Goal: Task Accomplishment & Management: Use online tool/utility

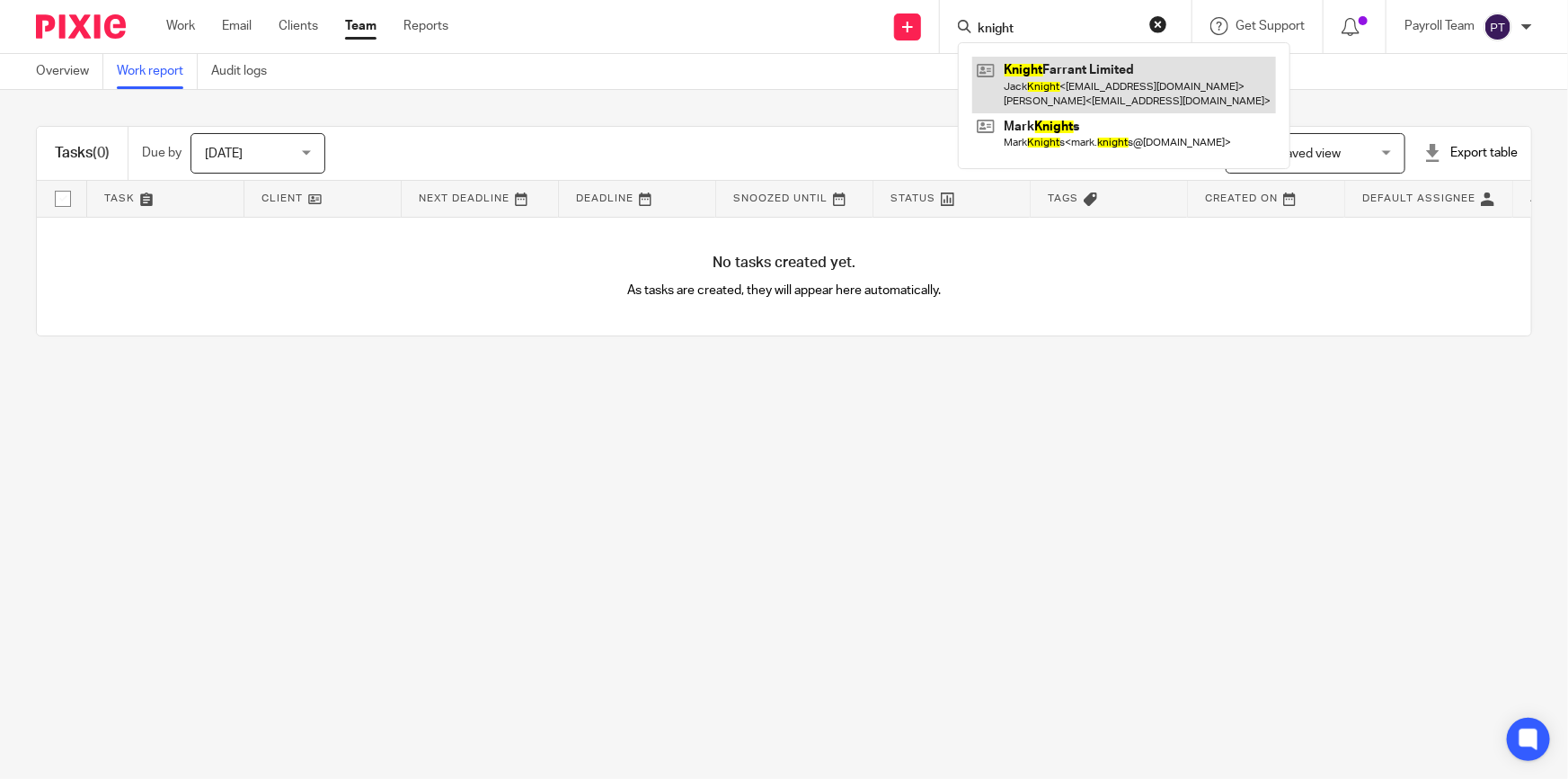
type input "knight"
click at [1066, 70] on link at bounding box center [1125, 84] width 304 height 56
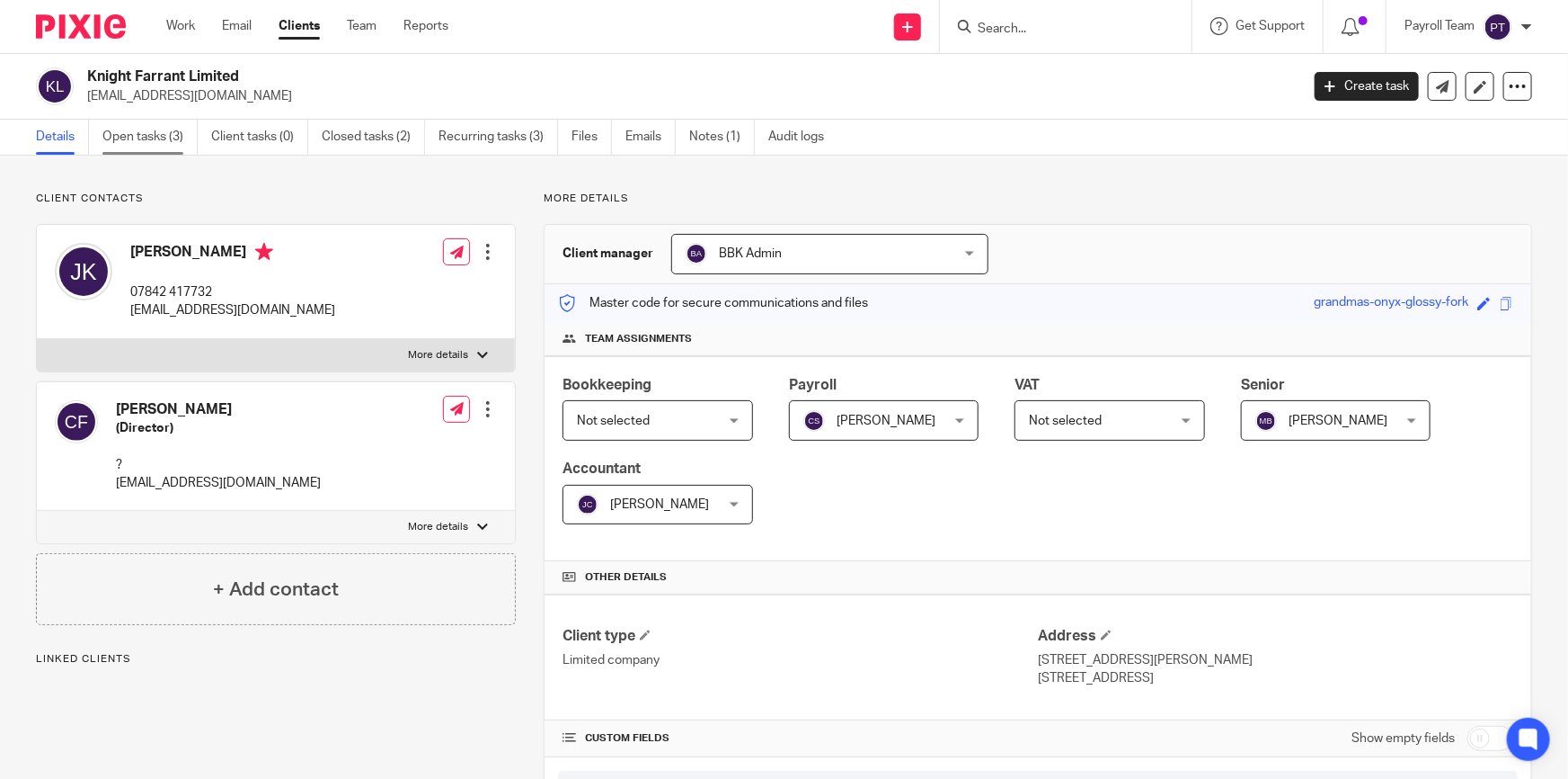
click at [162, 137] on link "Open tasks (3)" at bounding box center [149, 137] width 95 height 35
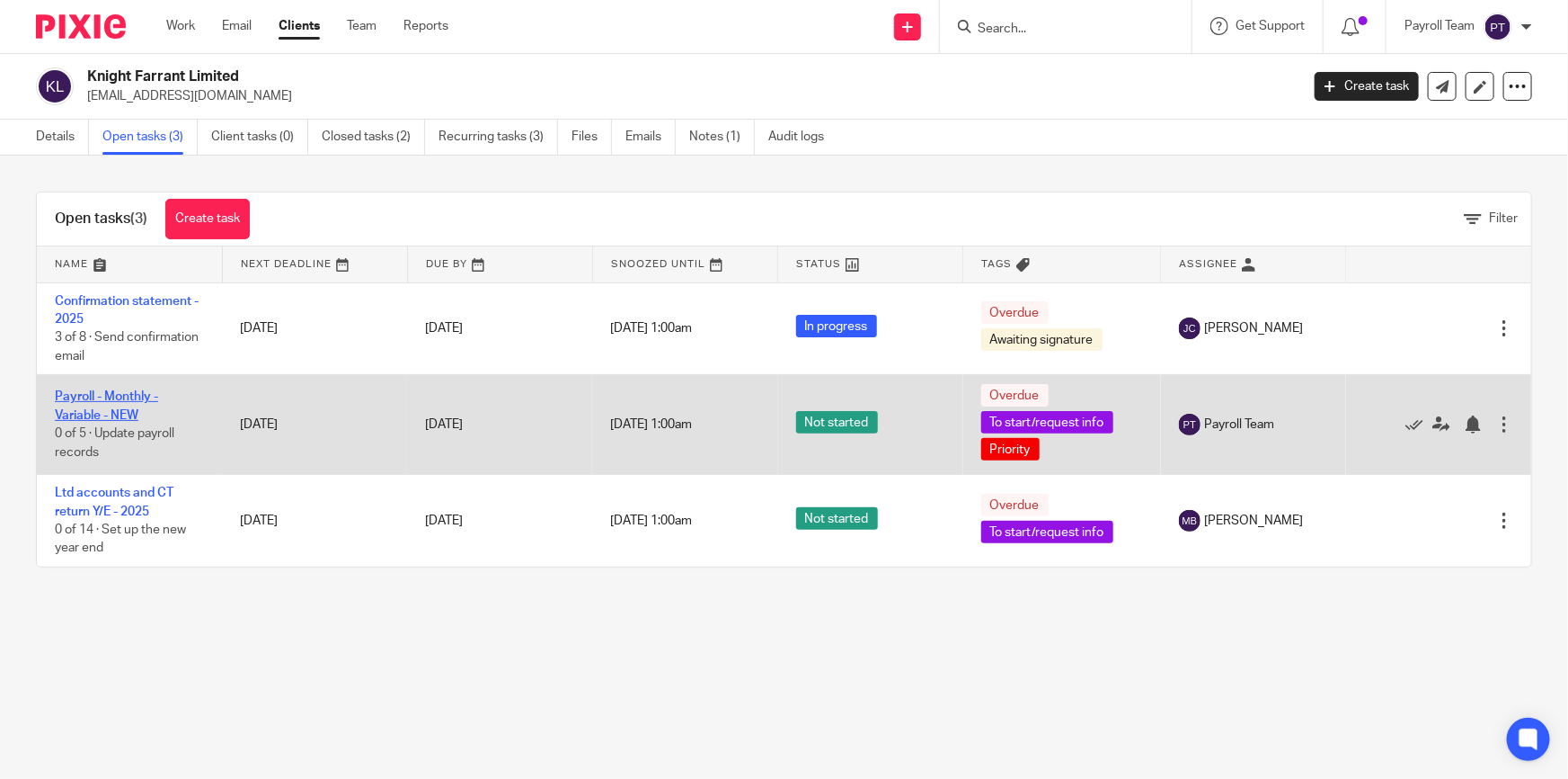
click at [132, 393] on link "Payroll - Monthly - Variable - NEW" at bounding box center [106, 405] width 103 height 30
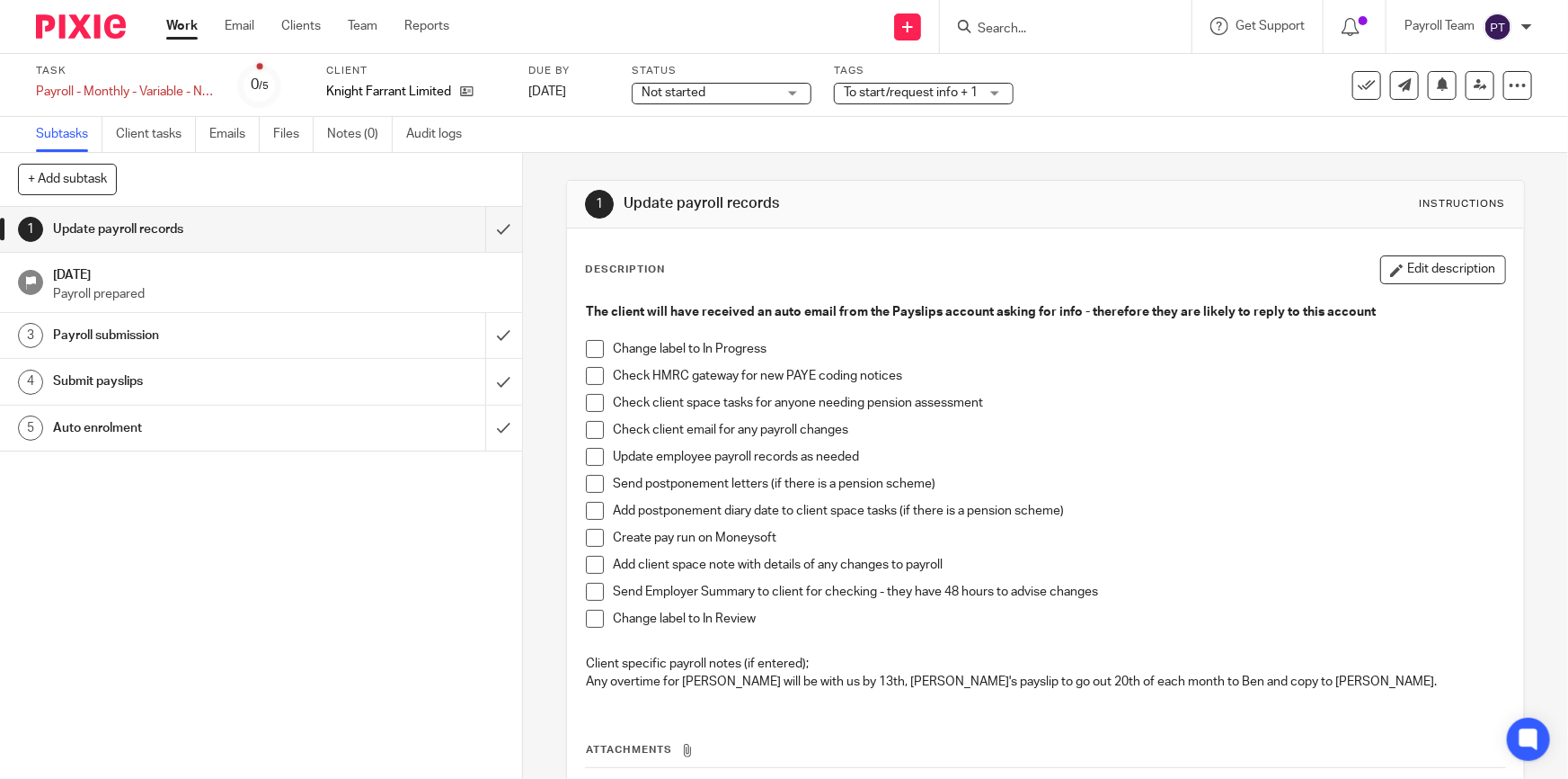
click at [722, 90] on span "Not started" at bounding box center [708, 92] width 134 height 19
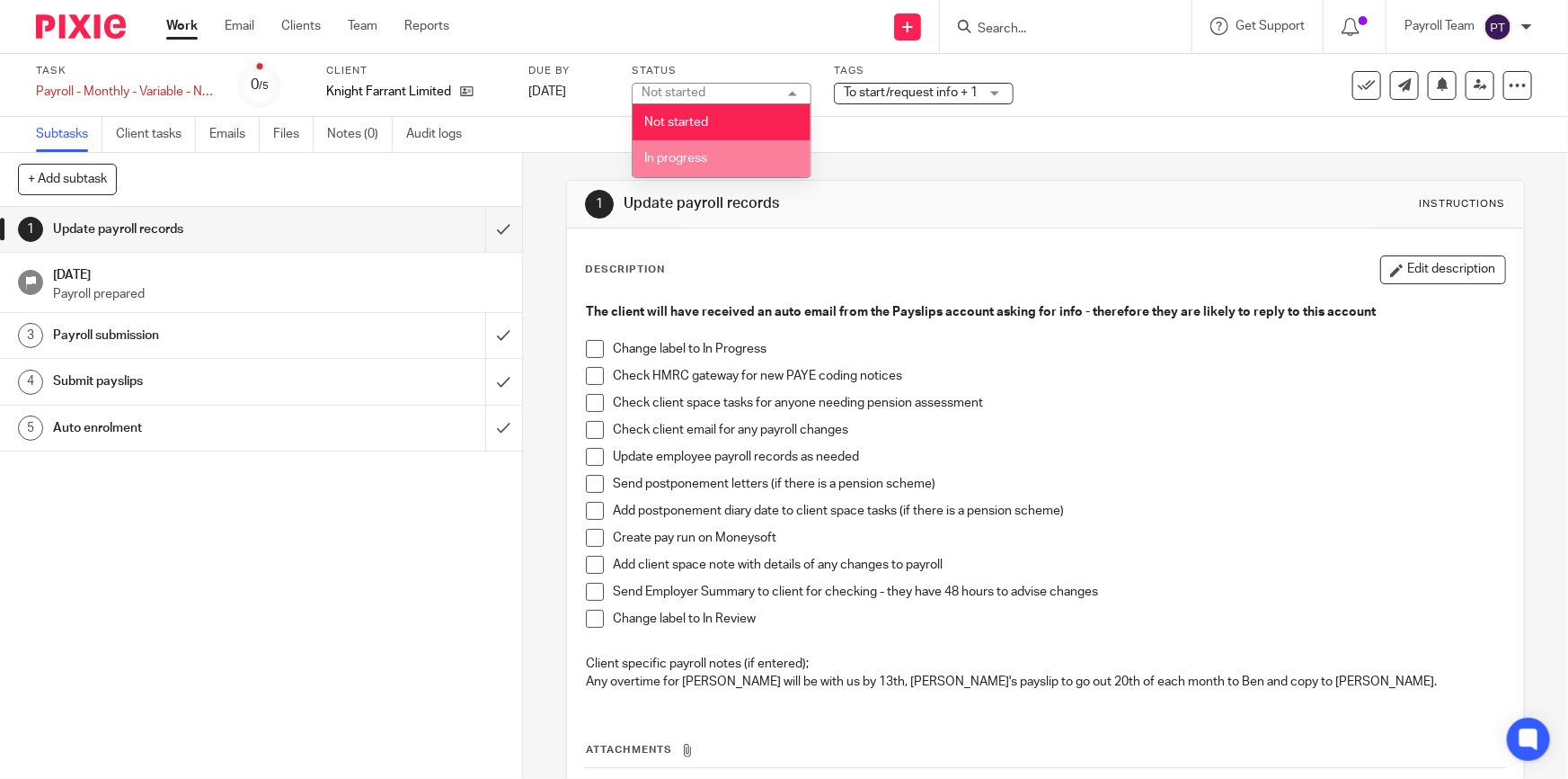
click at [700, 156] on span "In progress" at bounding box center [676, 158] width 63 height 13
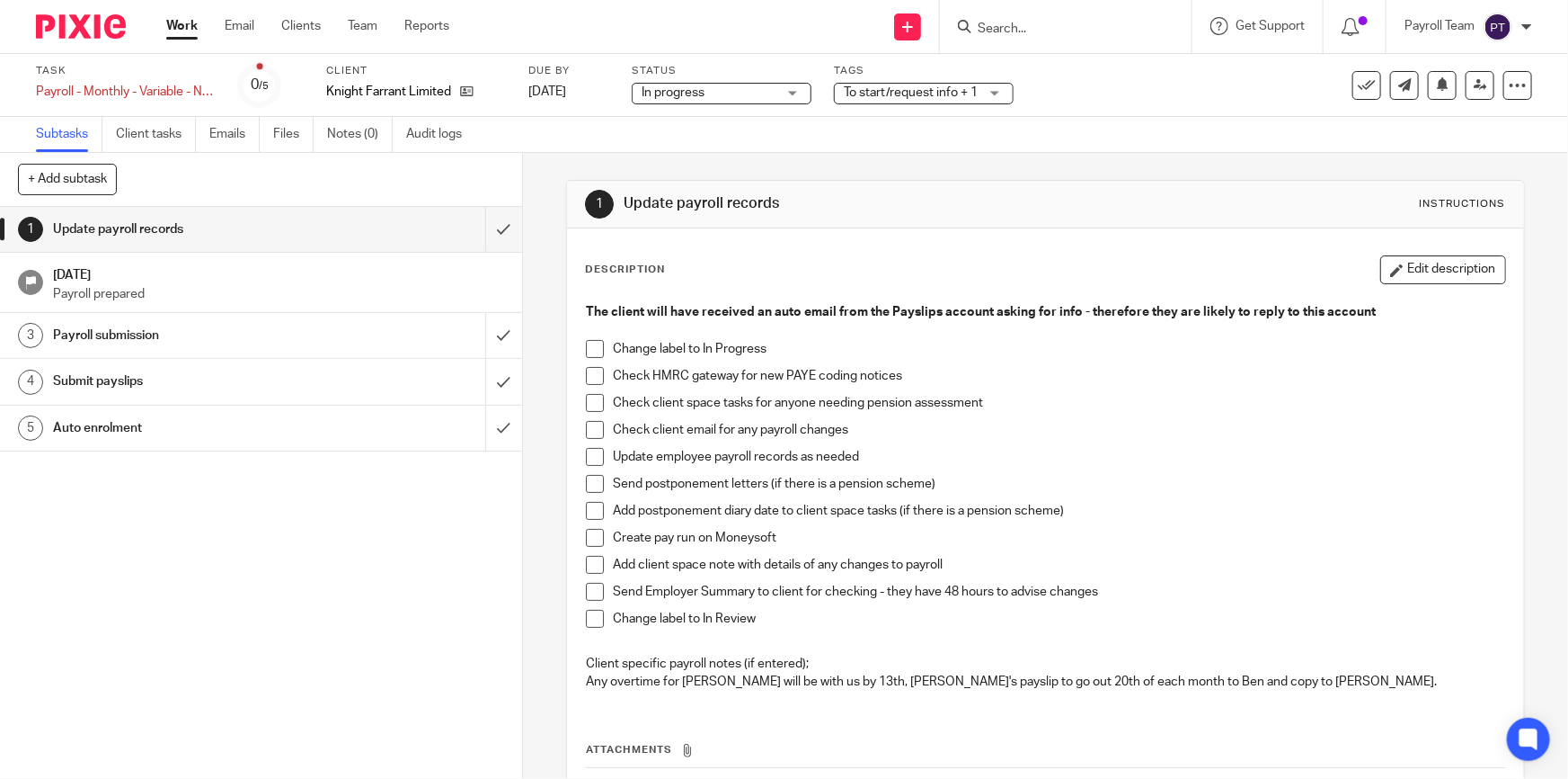
click at [590, 347] on span at bounding box center [595, 348] width 18 height 18
click at [586, 375] on span at bounding box center [595, 376] width 18 height 18
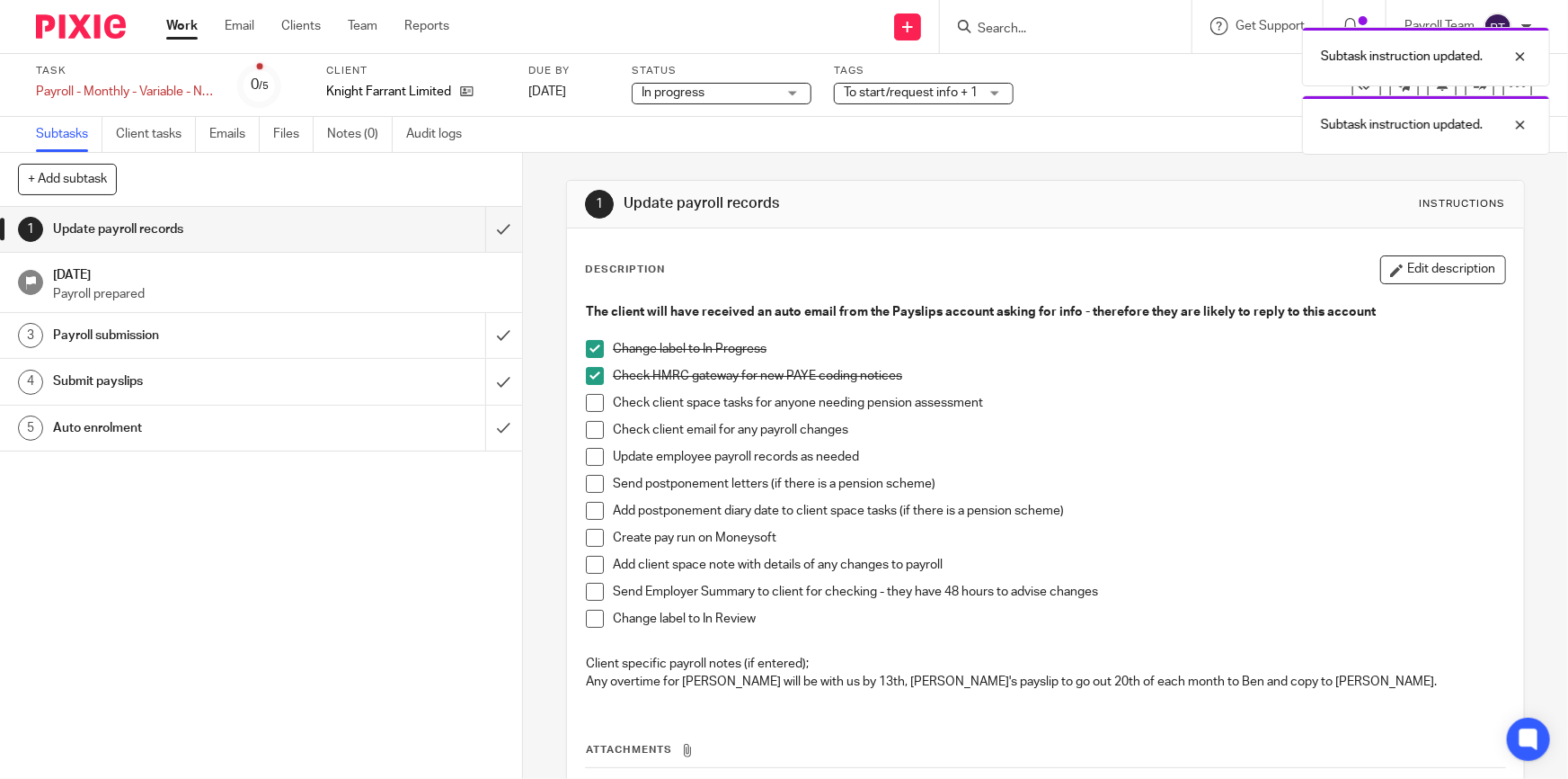
click at [592, 403] on span at bounding box center [595, 402] width 18 height 18
click at [590, 431] on span at bounding box center [595, 430] width 18 height 18
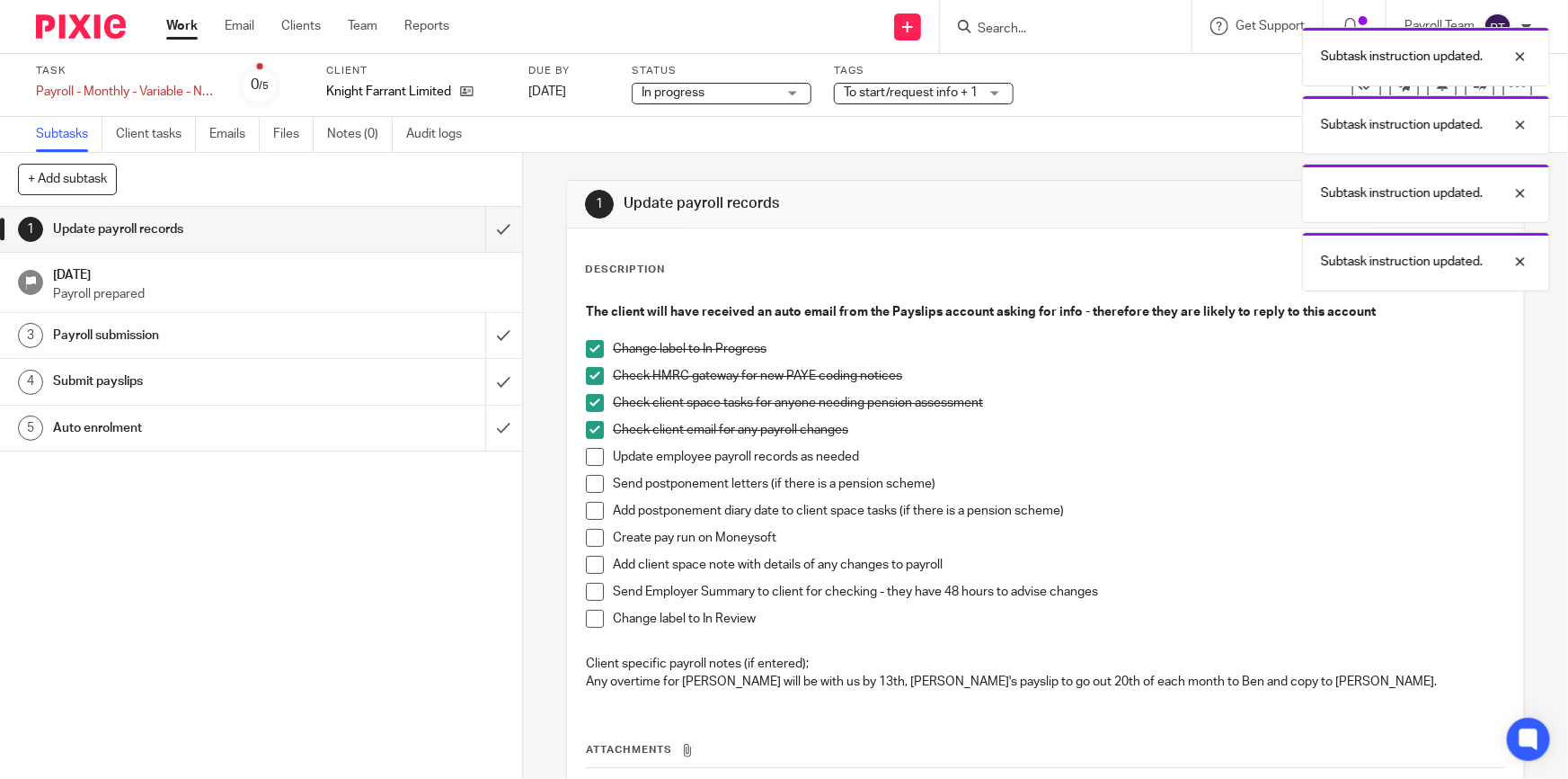
click at [586, 454] on span at bounding box center [595, 456] width 18 height 18
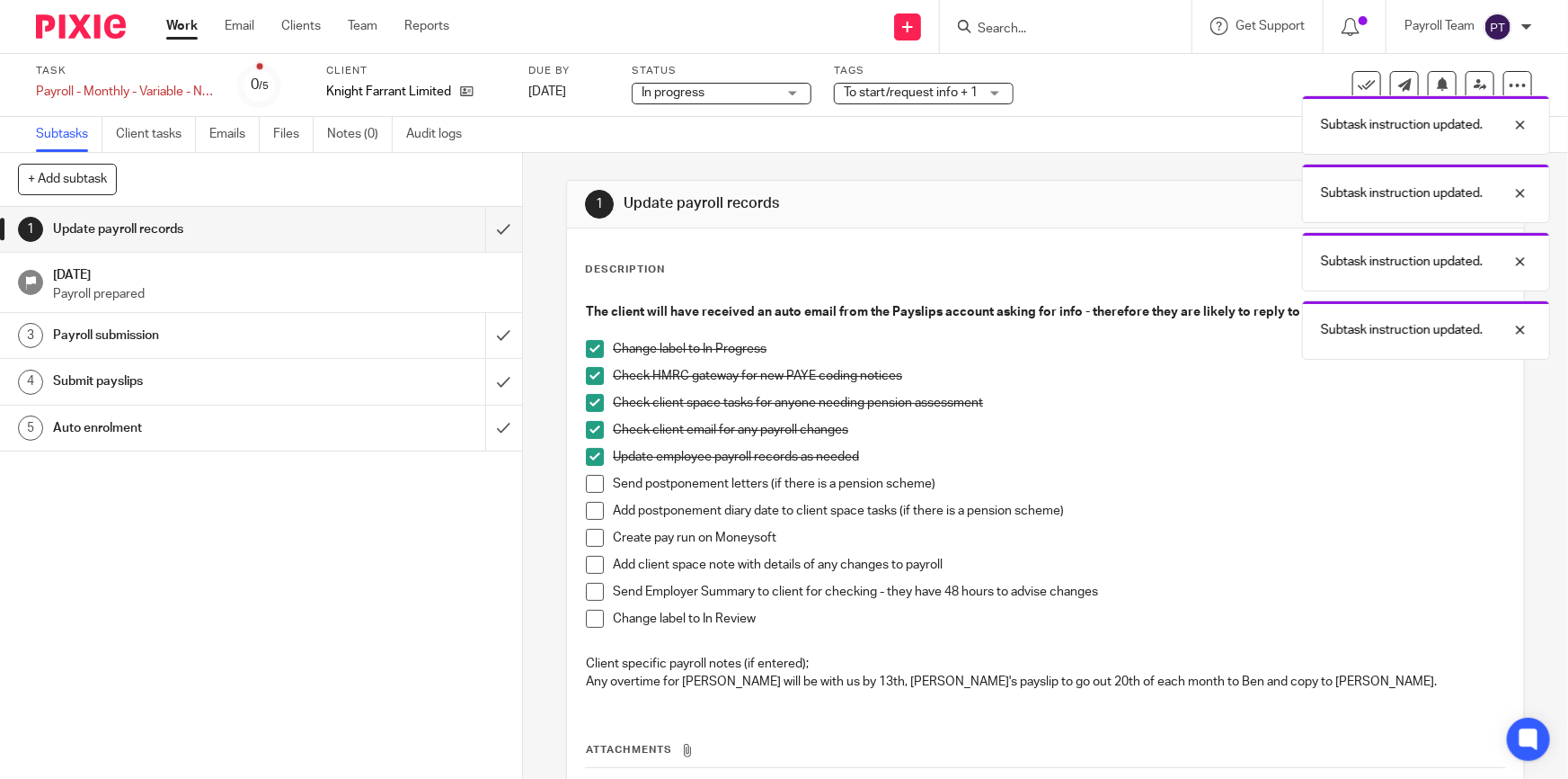
click at [590, 533] on span at bounding box center [595, 538] width 18 height 18
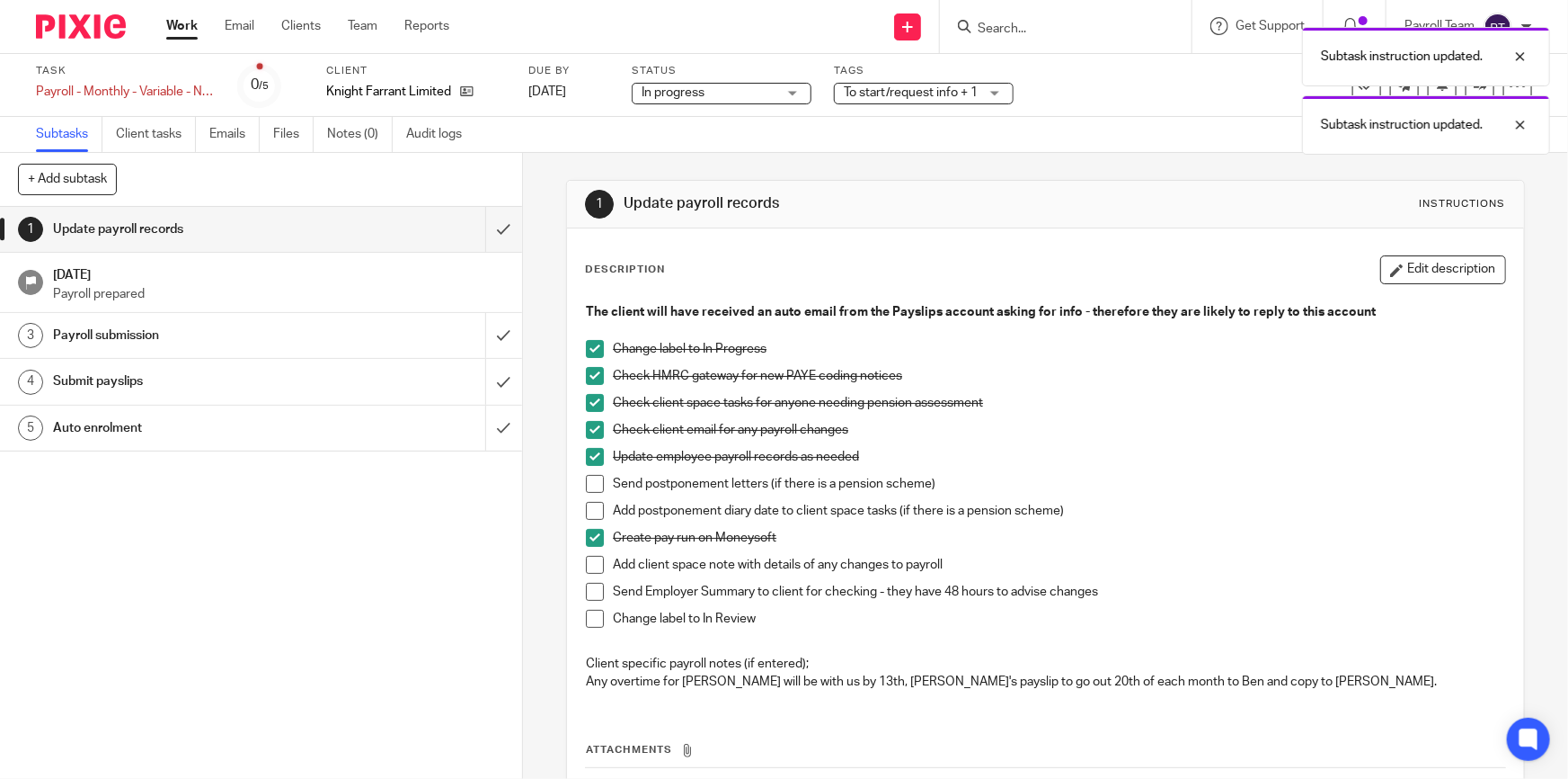
click at [590, 560] on span at bounding box center [595, 564] width 18 height 18
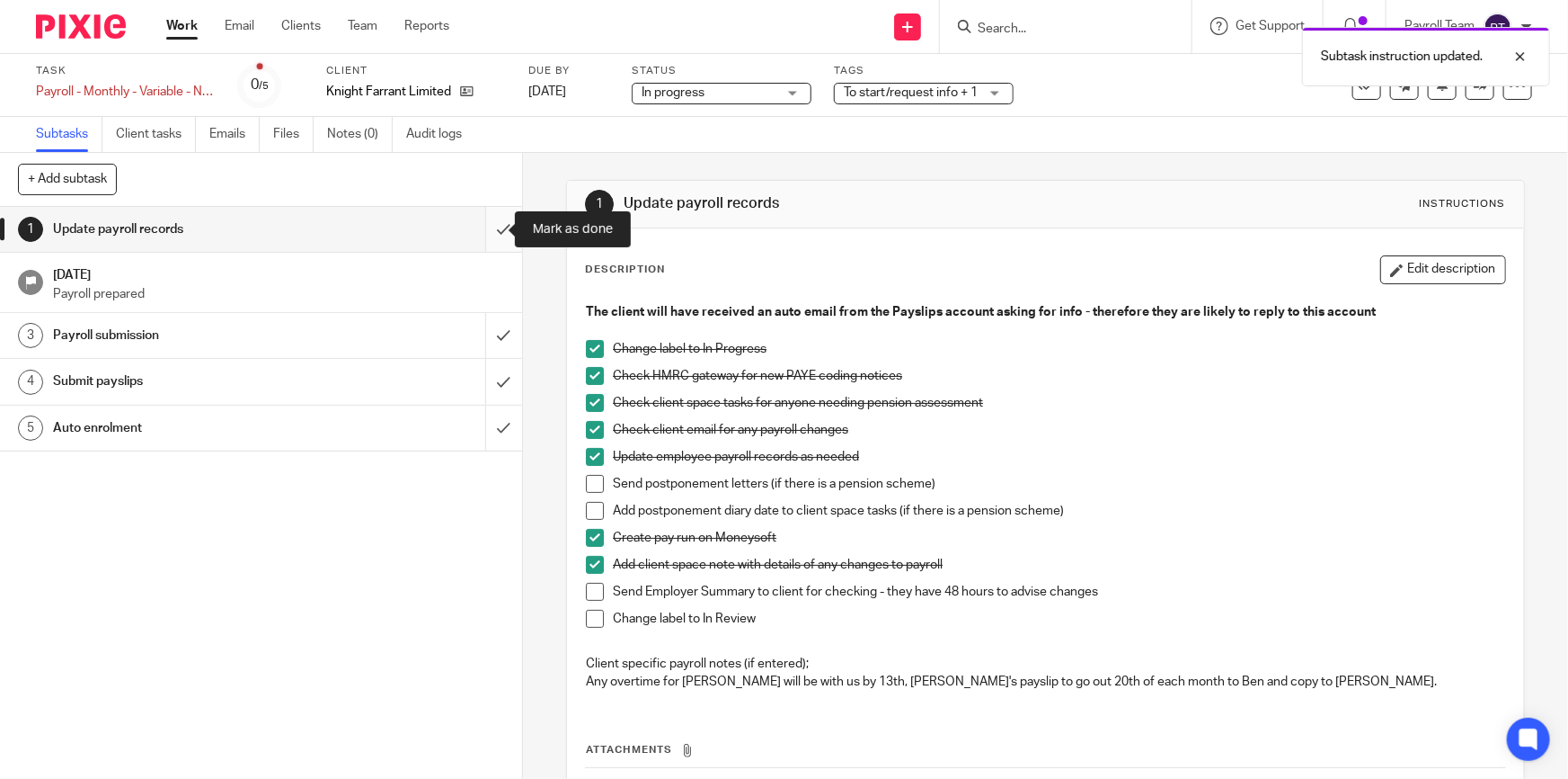
click at [488, 226] on input "submit" at bounding box center [261, 230] width 523 height 45
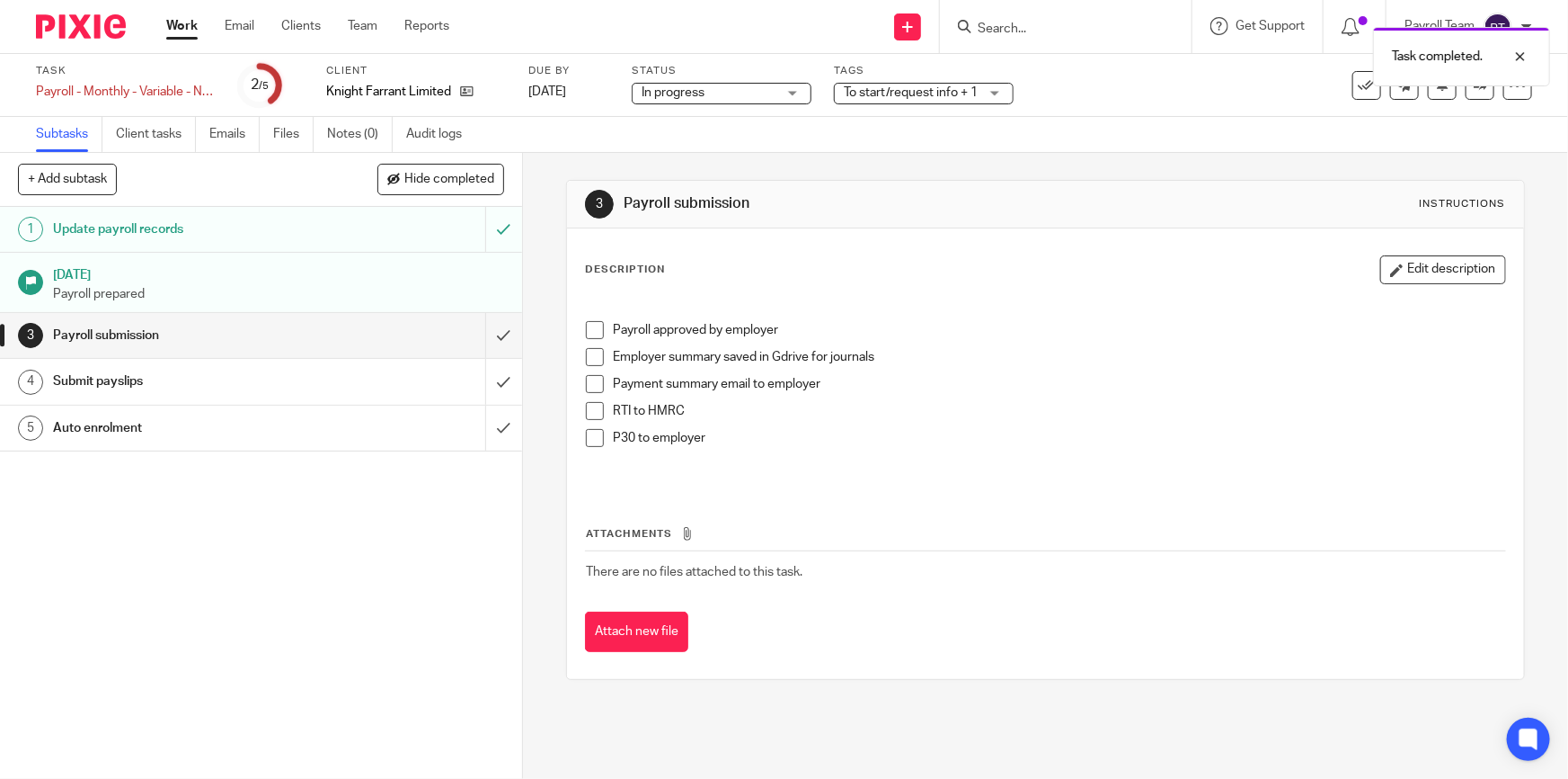
click at [589, 411] on span at bounding box center [595, 411] width 18 height 18
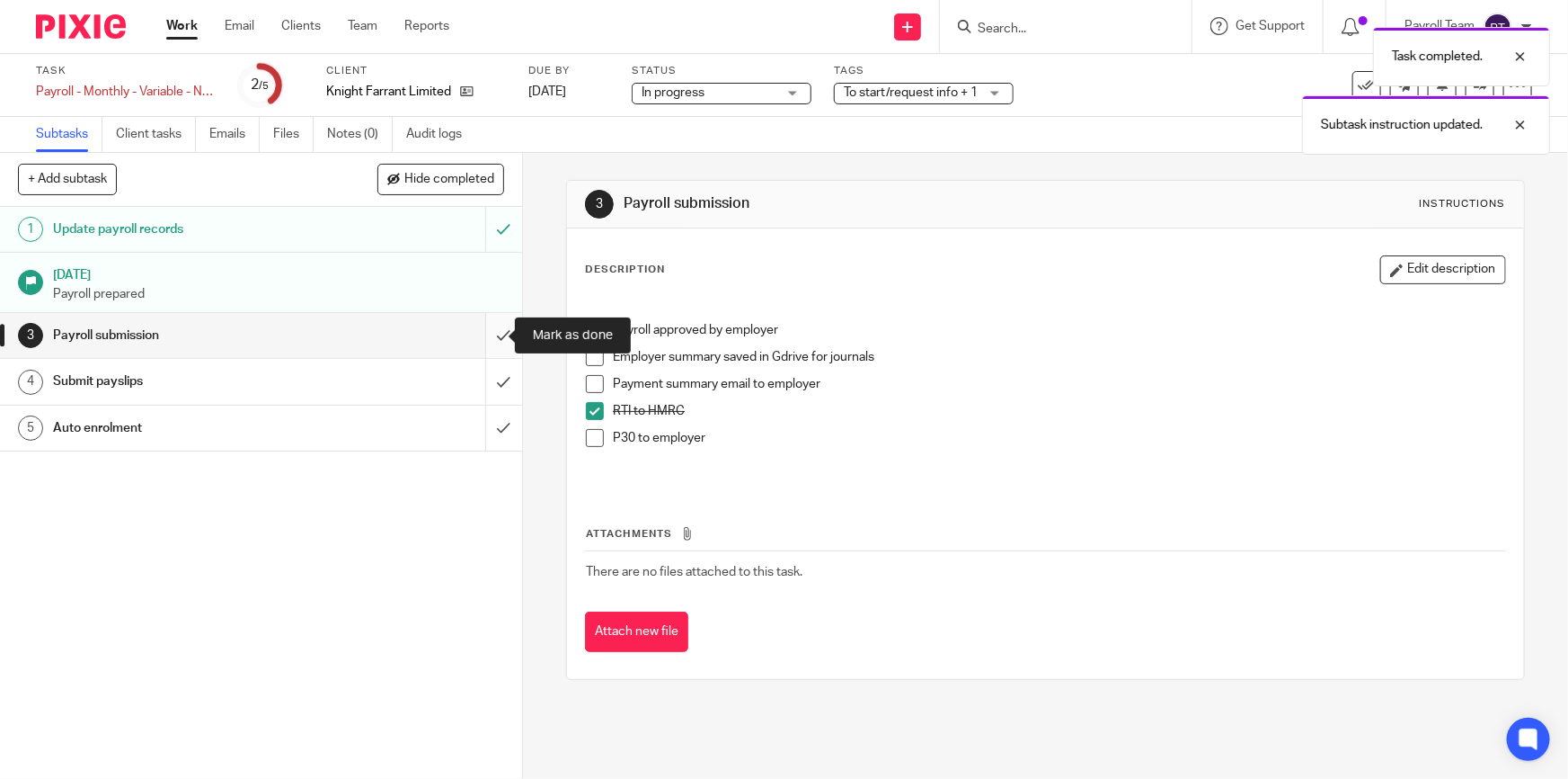
click at [490, 334] on input "submit" at bounding box center [261, 336] width 523 height 45
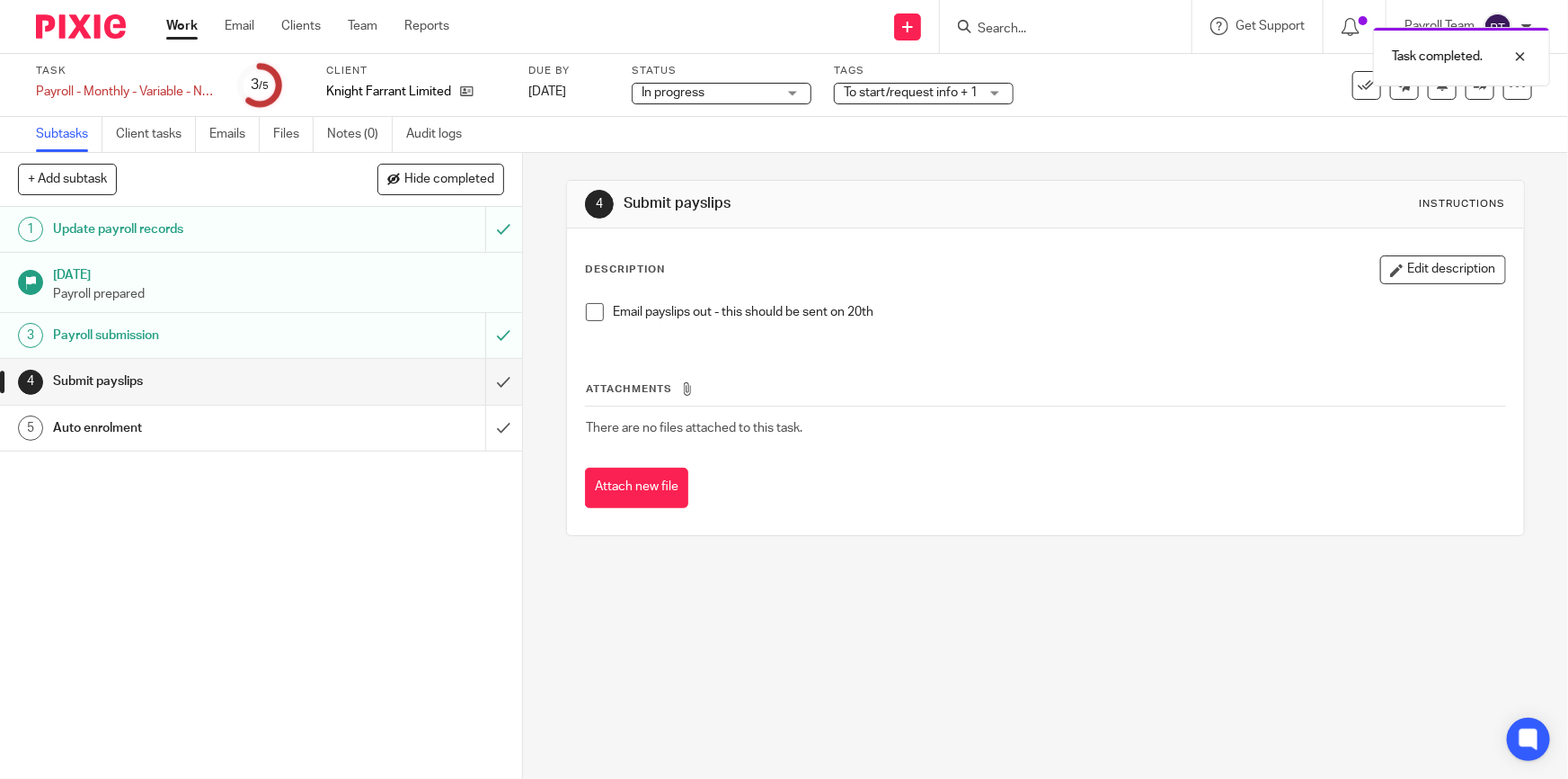
click at [589, 313] on span at bounding box center [595, 312] width 18 height 18
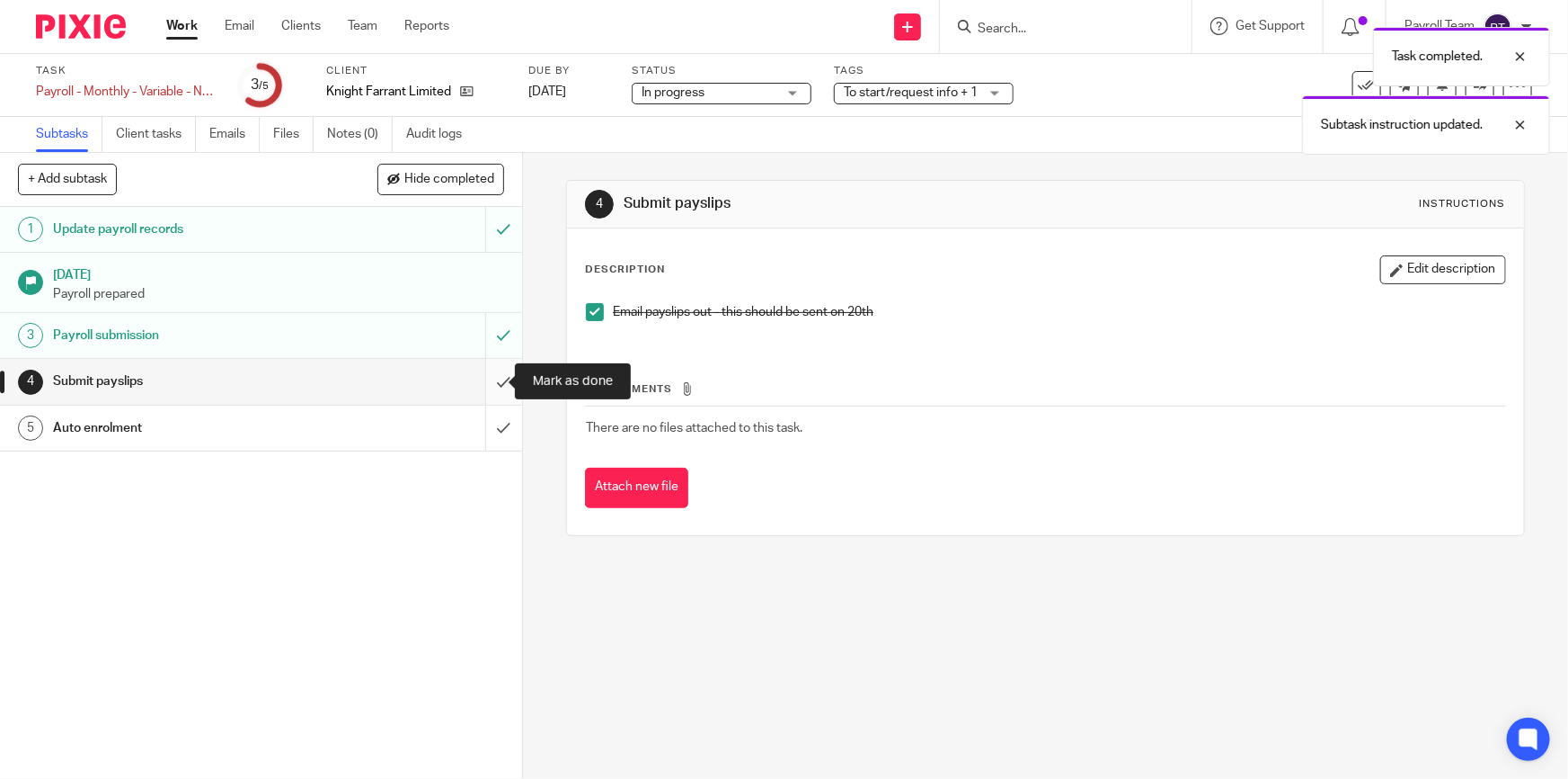
click at [489, 378] on input "submit" at bounding box center [261, 382] width 523 height 45
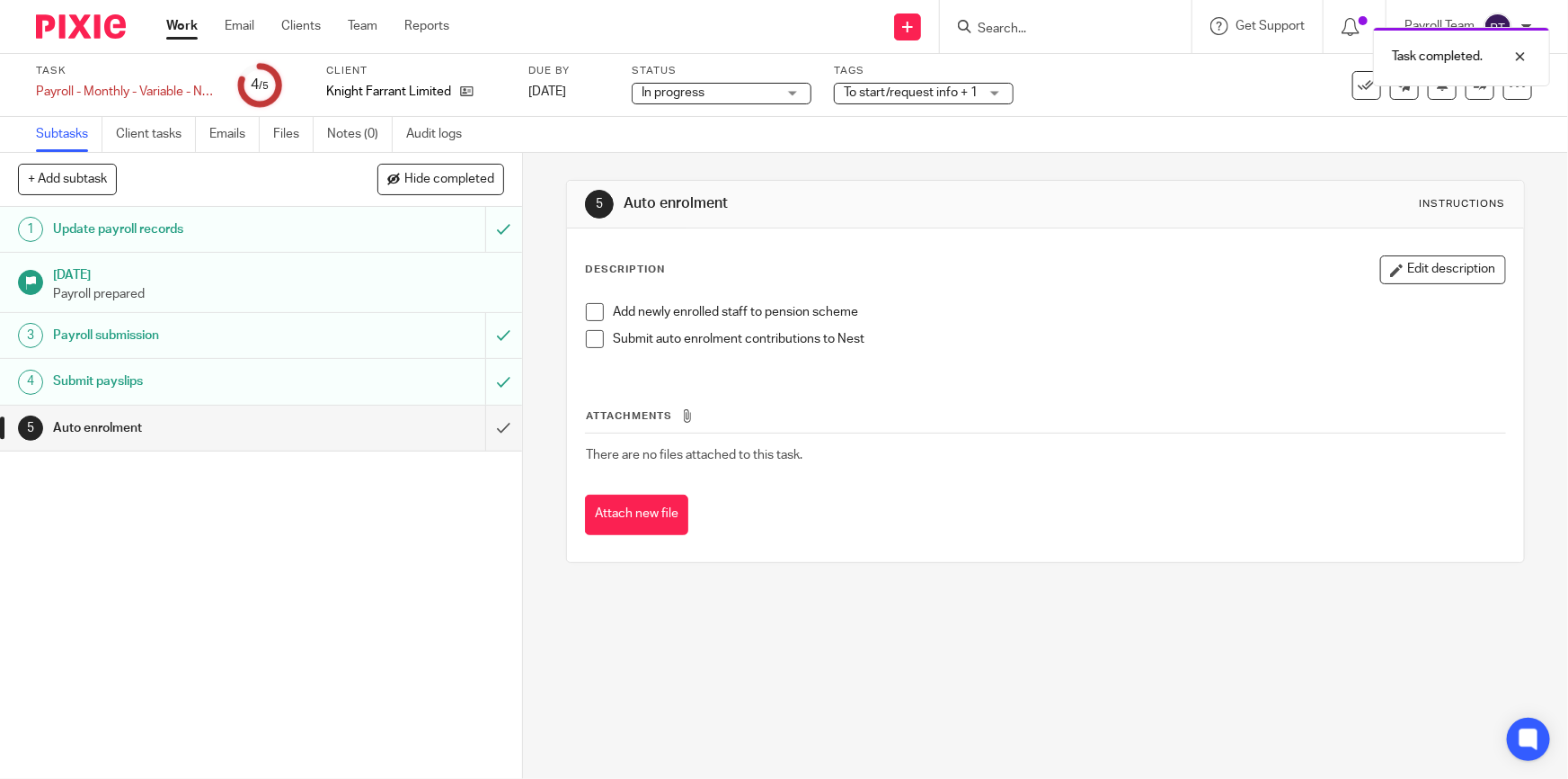
click at [593, 340] on span at bounding box center [595, 338] width 18 height 18
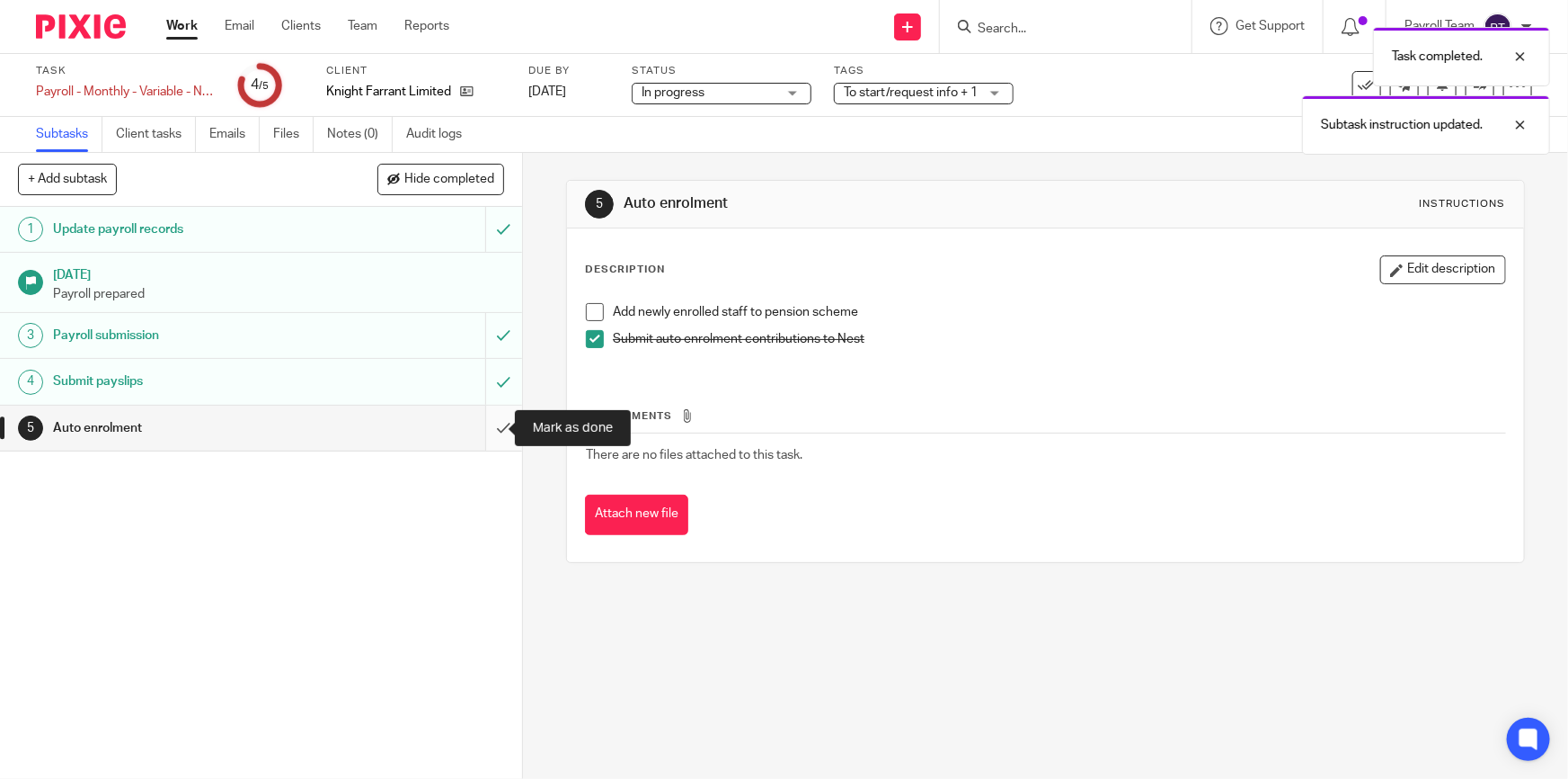
click at [485, 423] on input "submit" at bounding box center [261, 428] width 523 height 45
